Goal: Information Seeking & Learning: Learn about a topic

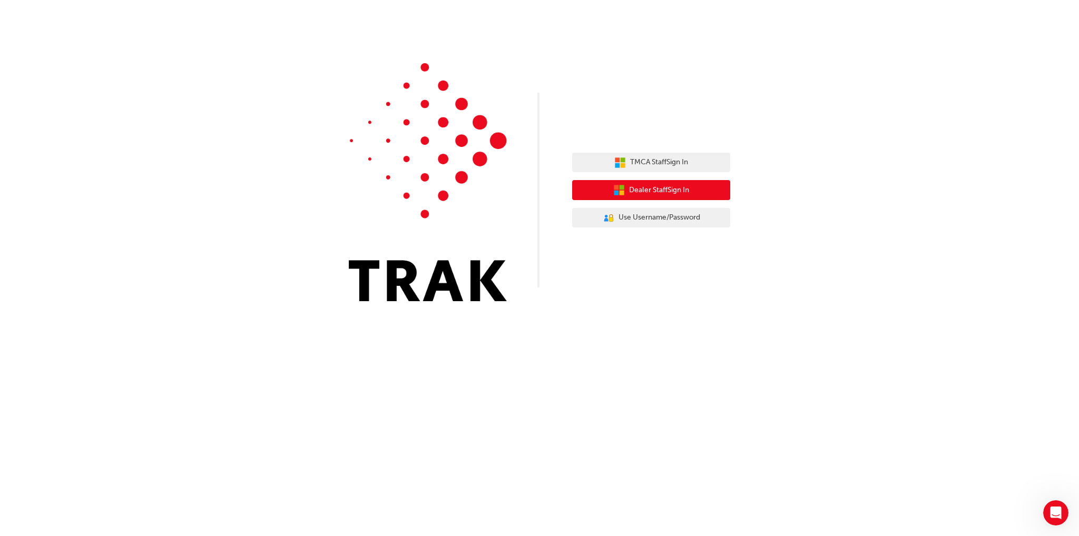
click at [661, 192] on span "Dealer Staff Sign In" at bounding box center [659, 190] width 60 height 12
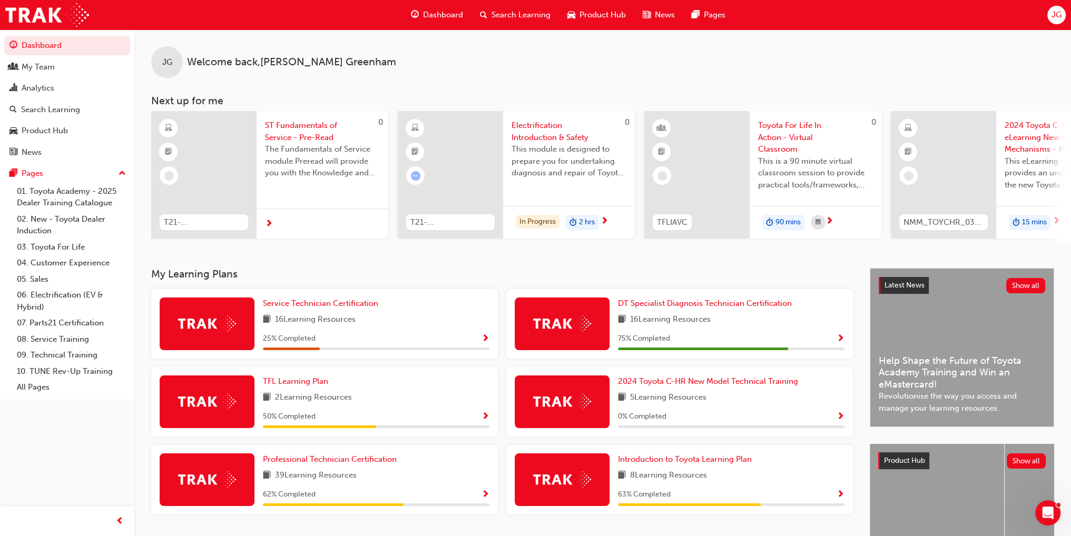
click at [521, 13] on span "Search Learning" at bounding box center [521, 15] width 59 height 12
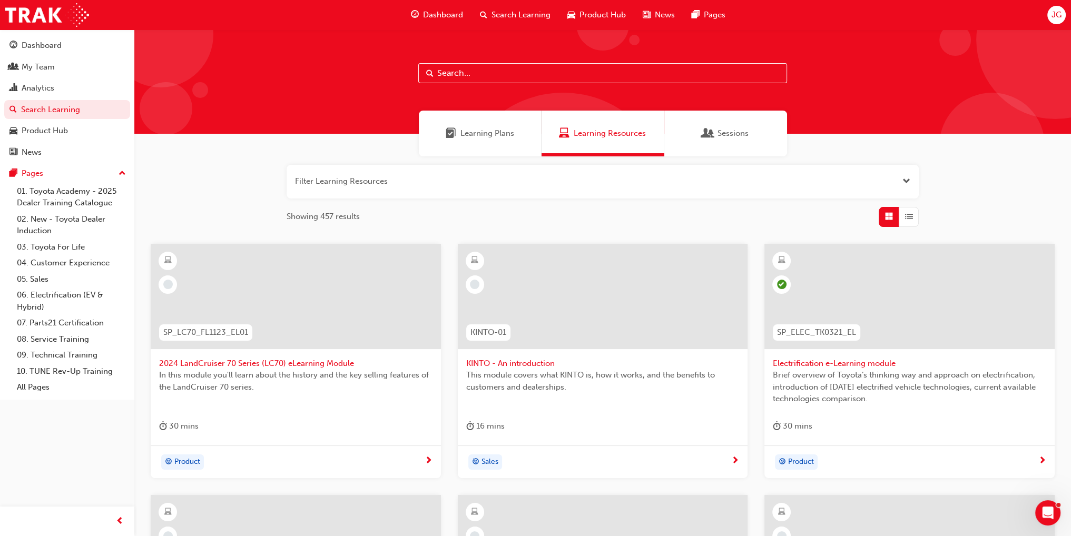
click at [448, 73] on input "text" at bounding box center [602, 73] width 369 height 20
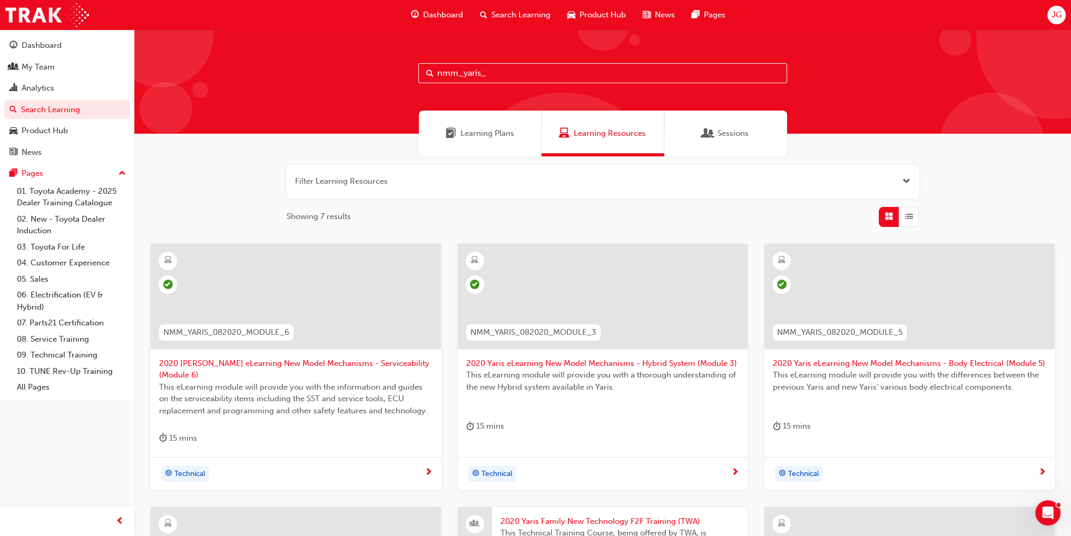
drag, startPoint x: 501, startPoint y: 75, endPoint x: 416, endPoint y: 76, distance: 84.9
click at [421, 76] on input "nmm_yaris_" at bounding box center [602, 73] width 369 height 20
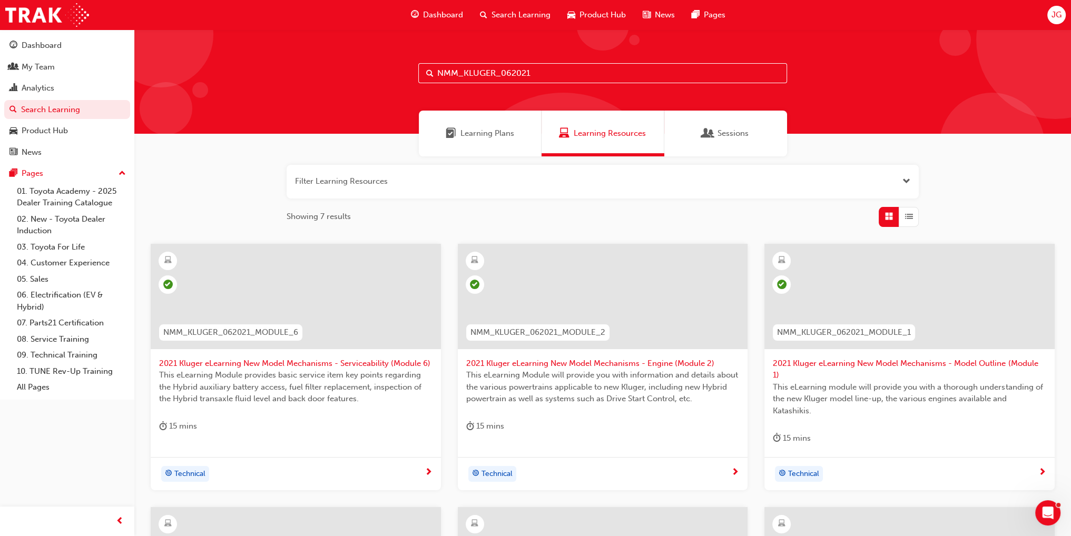
type input "NMM_KLUGER_062021"
drag, startPoint x: 874, startPoint y: 325, endPoint x: 835, endPoint y: 334, distance: 39.4
click at [835, 334] on span "NMM_KLUGER_062021_MODULE_1" at bounding box center [844, 333] width 134 height 12
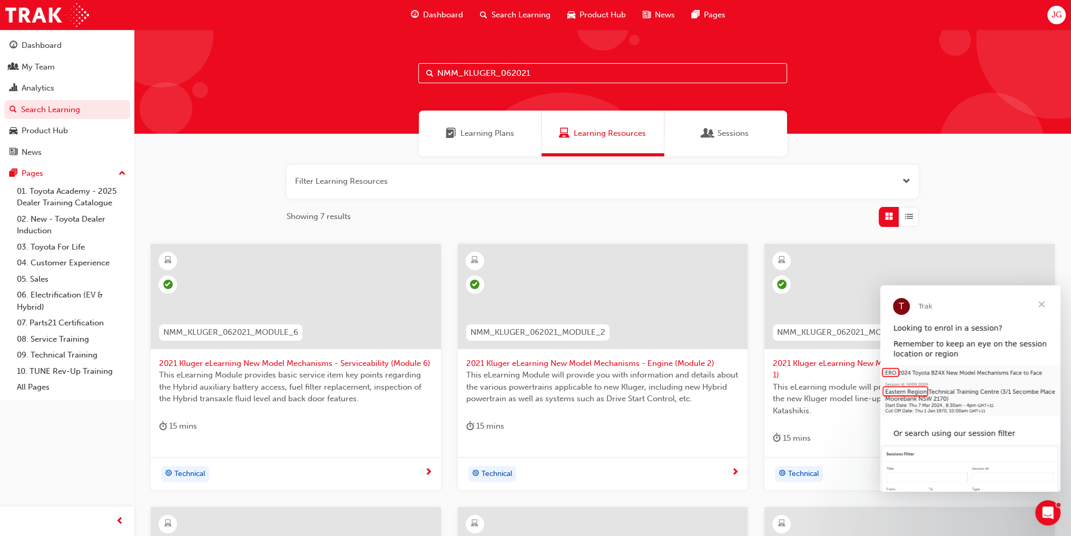
click at [1043, 307] on span "Close" at bounding box center [1042, 305] width 38 height 38
